Goal: Complete application form

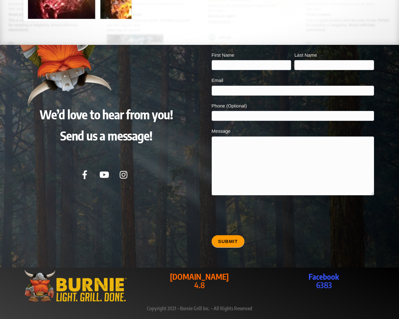
scroll to position [1111, 0]
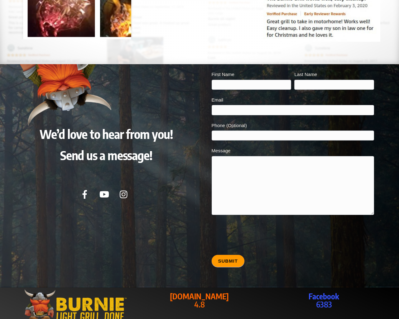
type input "20"
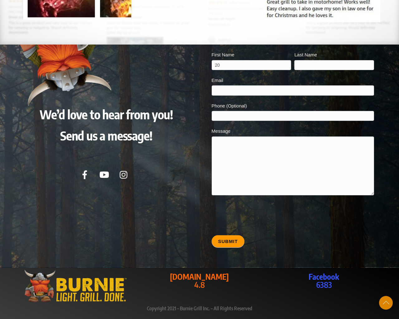
type input "20"
type input "[EMAIL_ADDRESS][DOMAIN_NAME]"
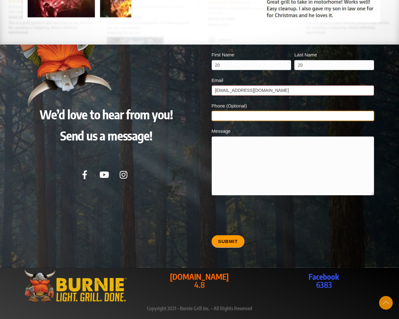
type input "20"
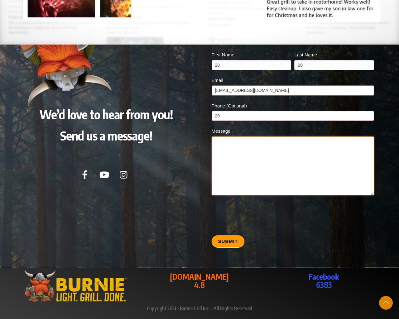
type textarea "20"
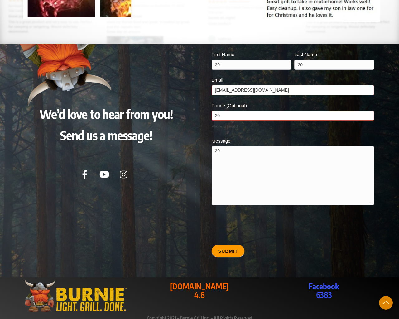
type input "20"
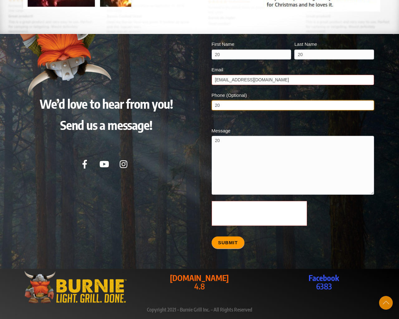
scroll to position [1124, 0]
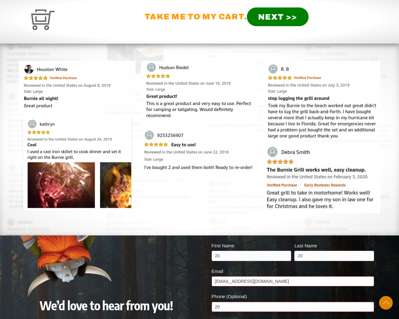
scroll to position [1327, 0]
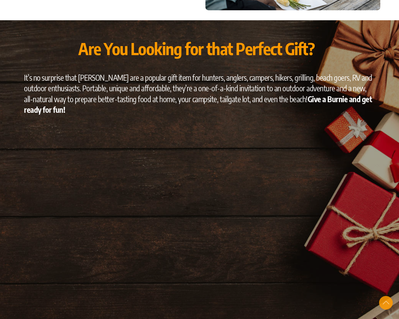
scroll to position [1327, 0]
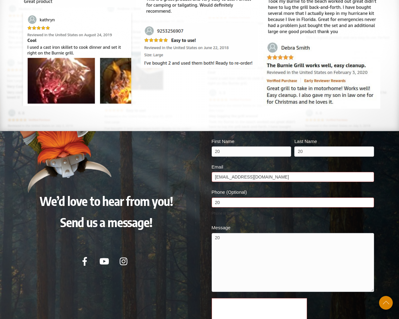
scroll to position [1327, 0]
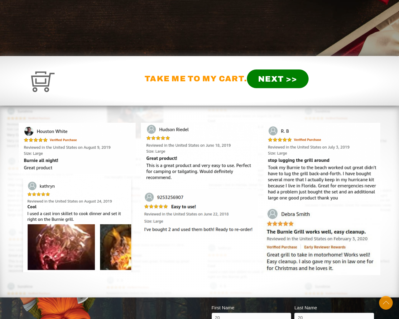
scroll to position [1327, 0]
